Goal: Find specific page/section: Find specific page/section

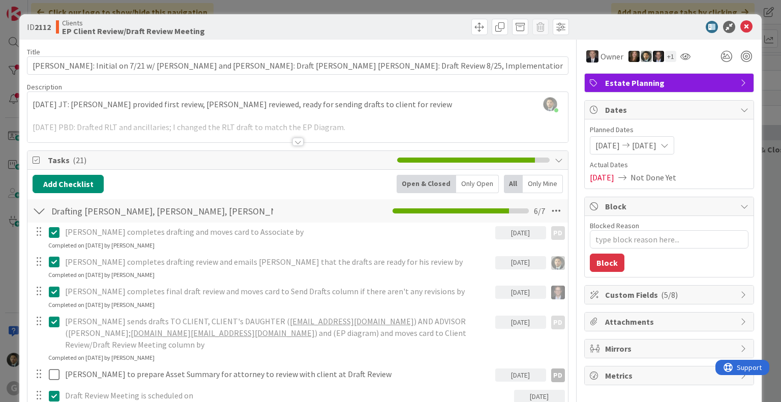
click at [582, 6] on div "ID 2112 Clients EP Client Review/Draft Review Meeting Title 121 / 128 [PERSON_N…" at bounding box center [390, 201] width 781 height 402
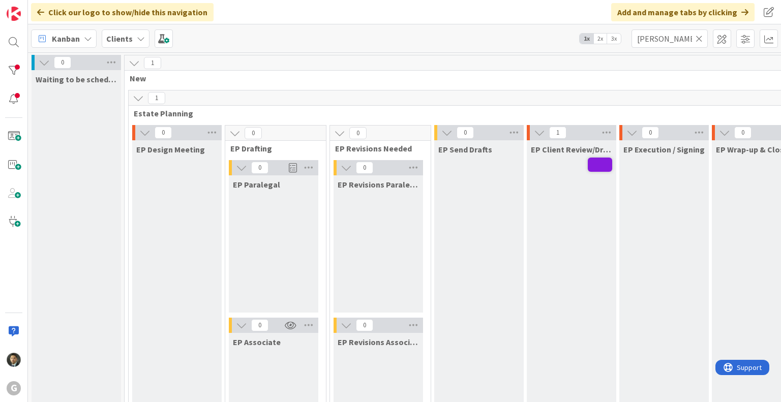
click at [700, 41] on icon at bounding box center [698, 38] width 7 height 9
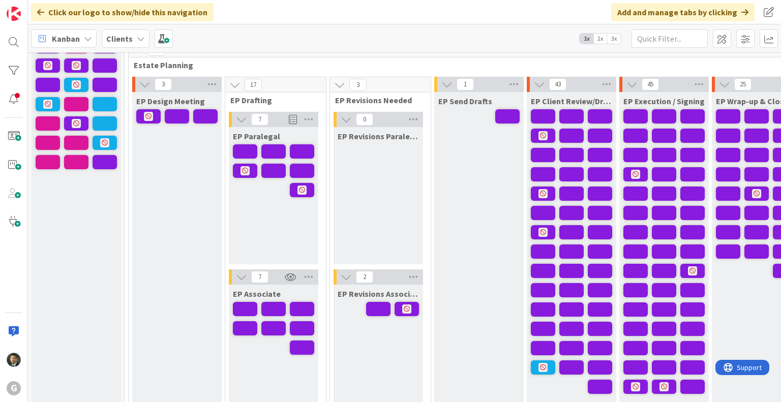
scroll to position [102, 0]
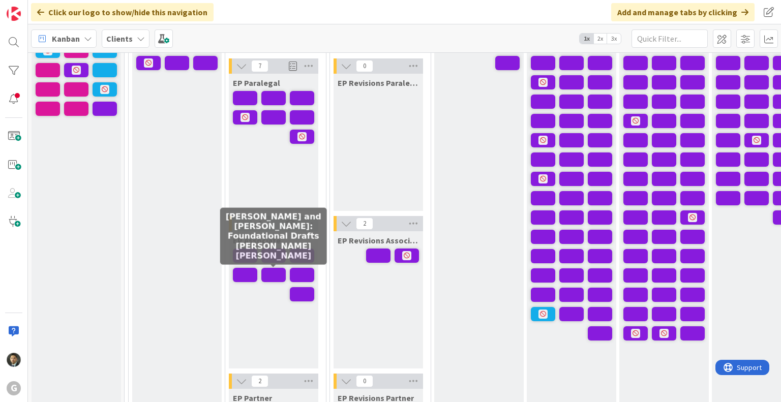
click at [274, 277] on span at bounding box center [273, 275] width 24 height 14
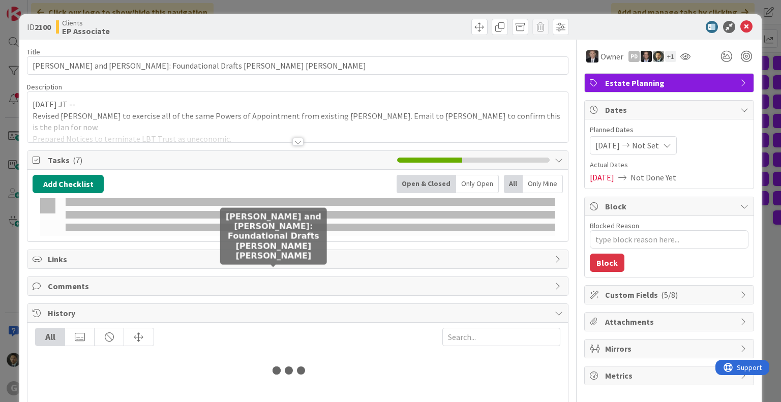
type textarea "x"
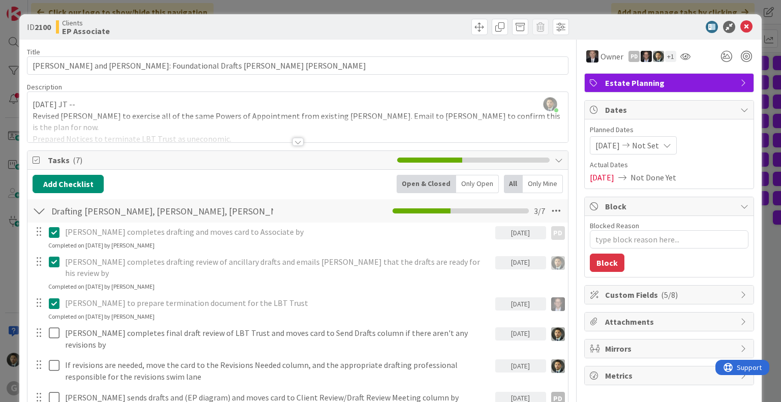
click at [294, 144] on div at bounding box center [297, 142] width 11 height 8
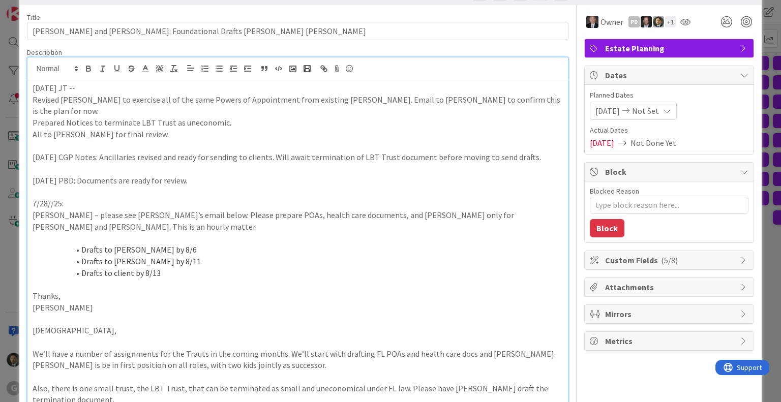
scroll to position [51, 0]
